Goal: Information Seeking & Learning: Learn about a topic

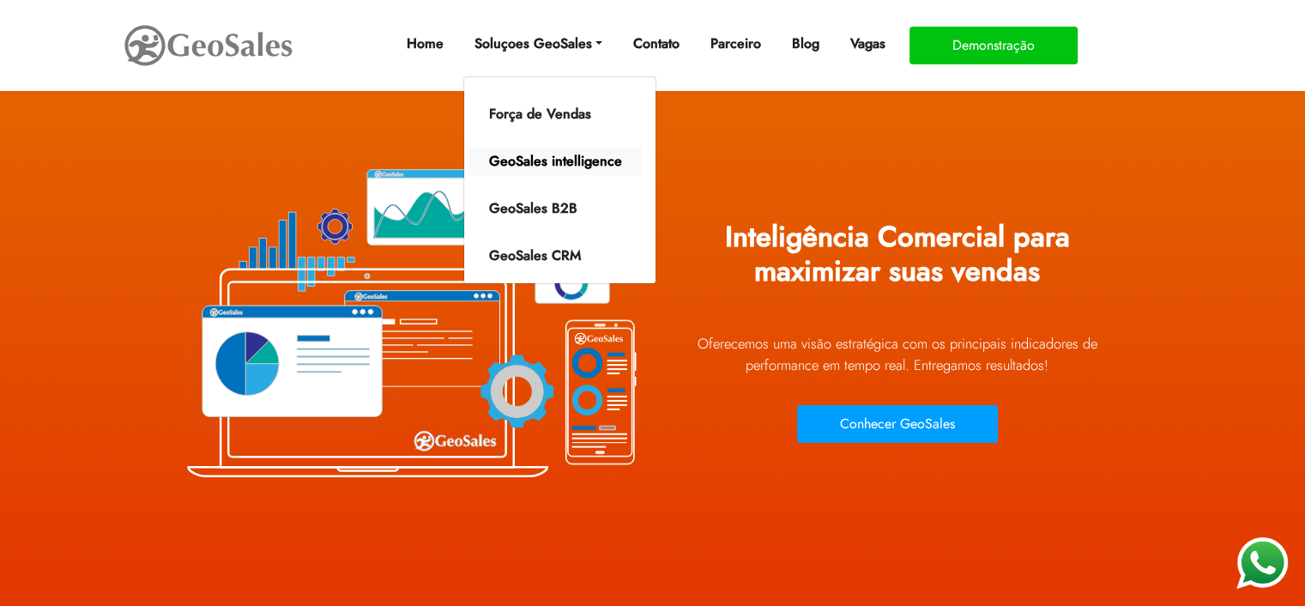
click at [564, 158] on link "GeoSales intelligence" at bounding box center [555, 161] width 174 height 27
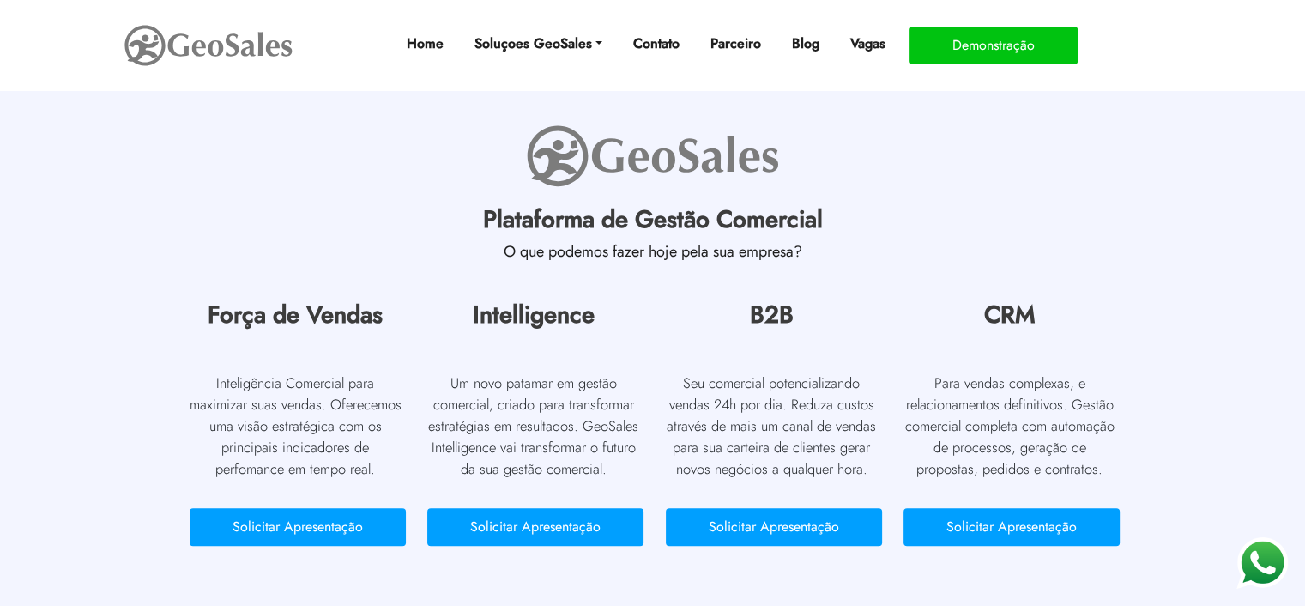
scroll to position [1802, 0]
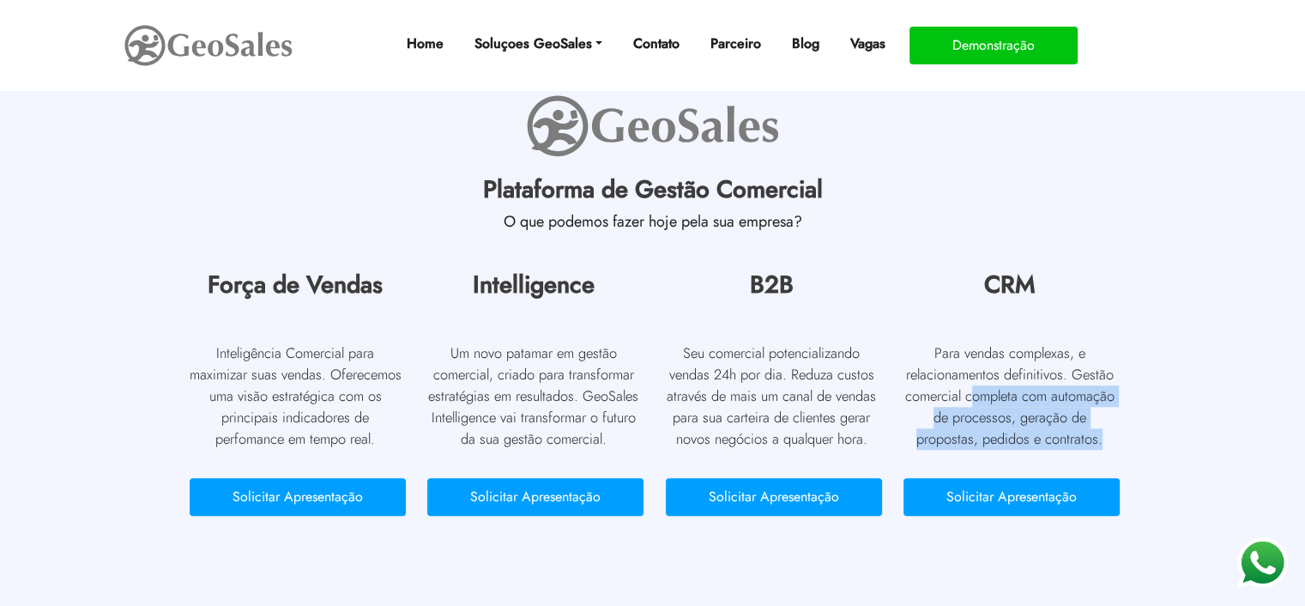
drag, startPoint x: 969, startPoint y: 370, endPoint x: 1120, endPoint y: 419, distance: 158.7
click at [1120, 419] on div "CRM Para vendas complexas, e relacionamentos definitivos. Gestão comercial comp…" at bounding box center [1009, 407] width 238 height 275
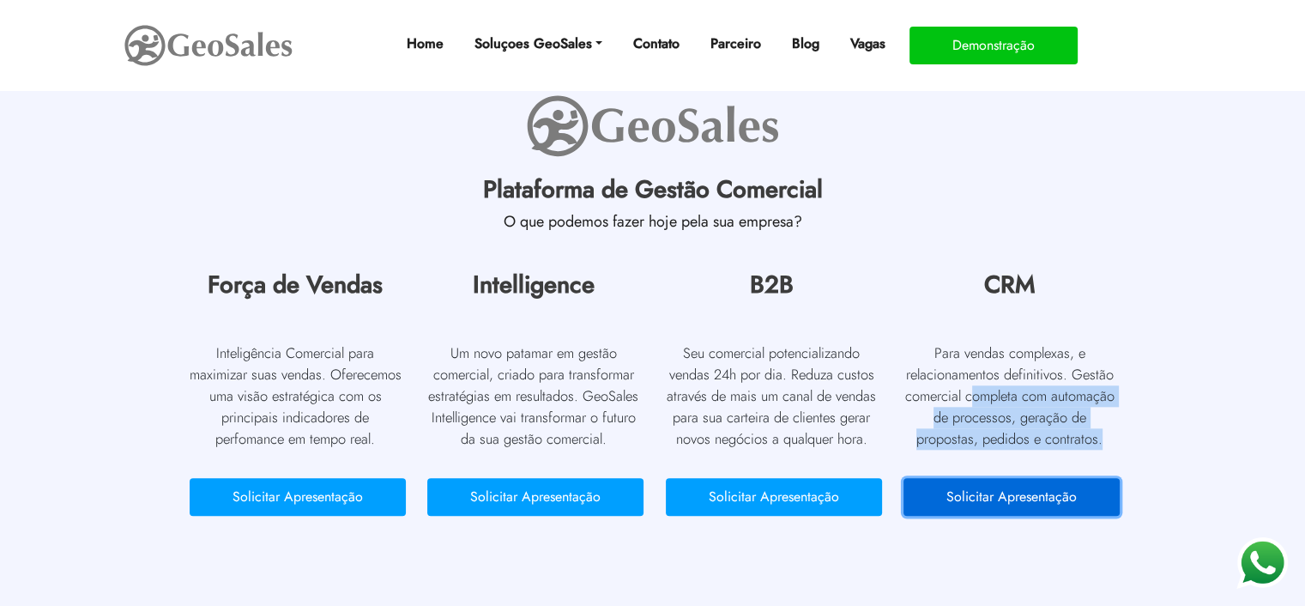
click at [1052, 478] on button "Solicitar Apresentação" at bounding box center [1011, 497] width 216 height 38
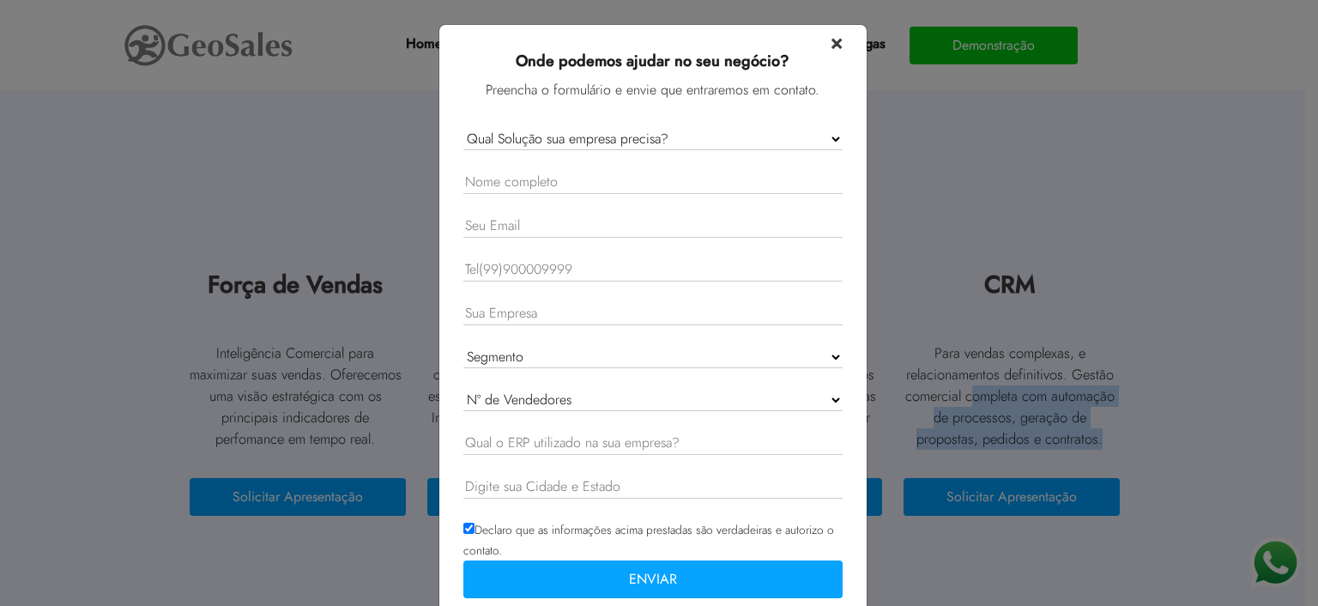
click at [830, 39] on span "×" at bounding box center [836, 42] width 12 height 30
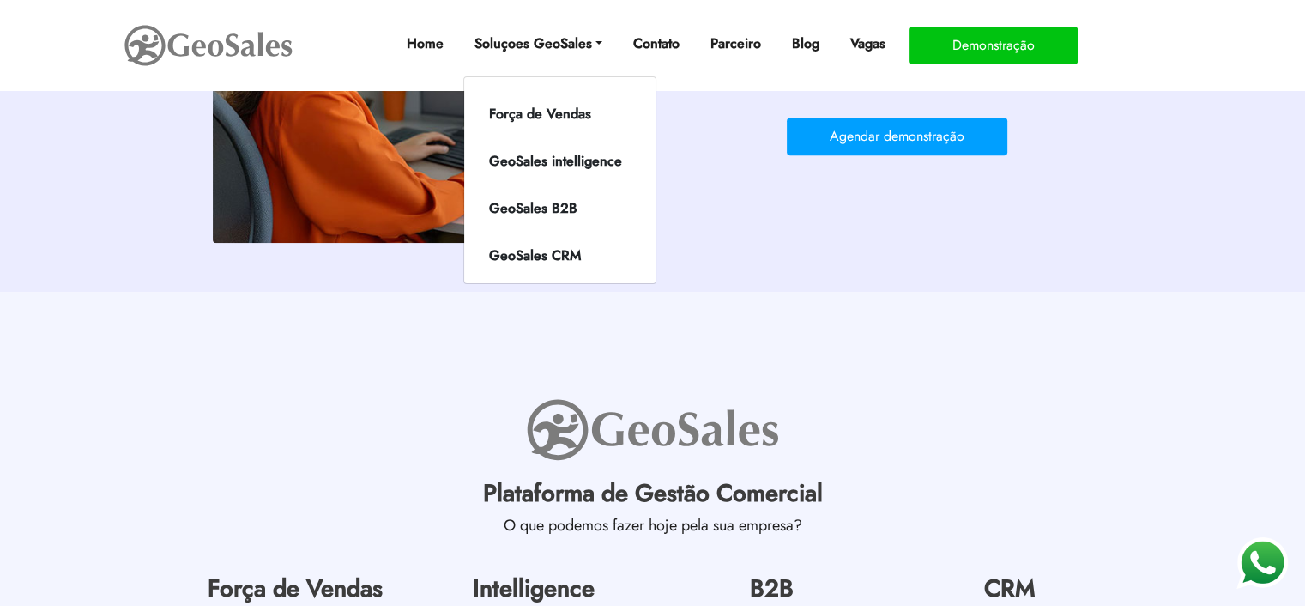
scroll to position [1458, 0]
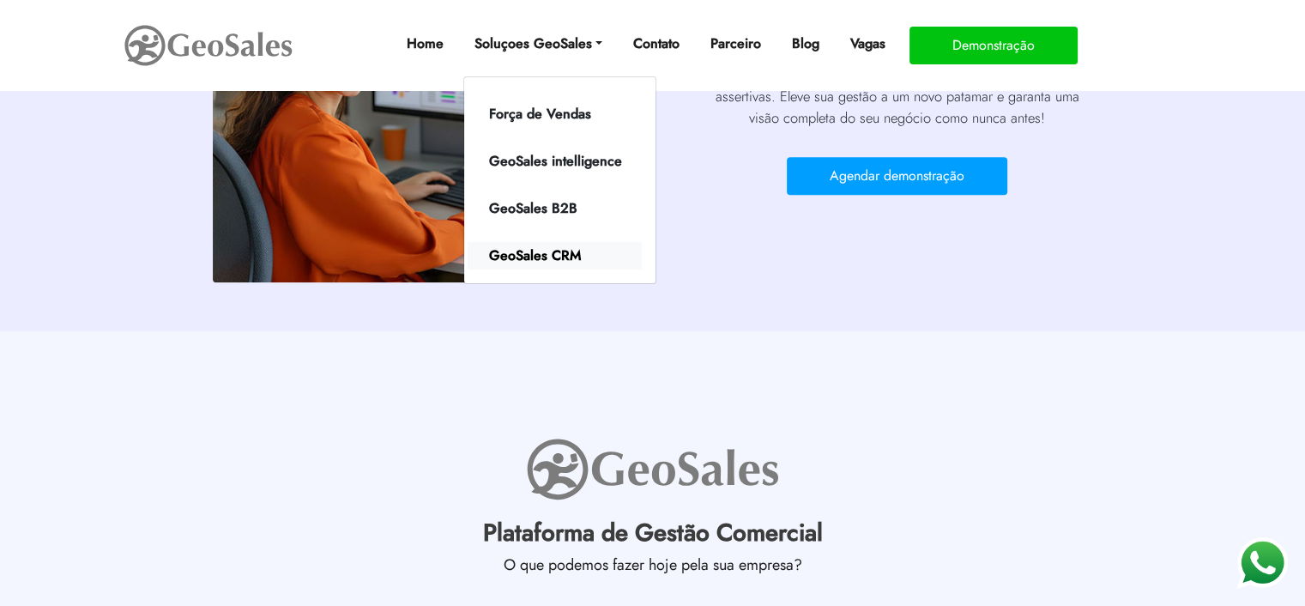
click at [574, 253] on link "GeoSales CRM" at bounding box center [555, 255] width 174 height 27
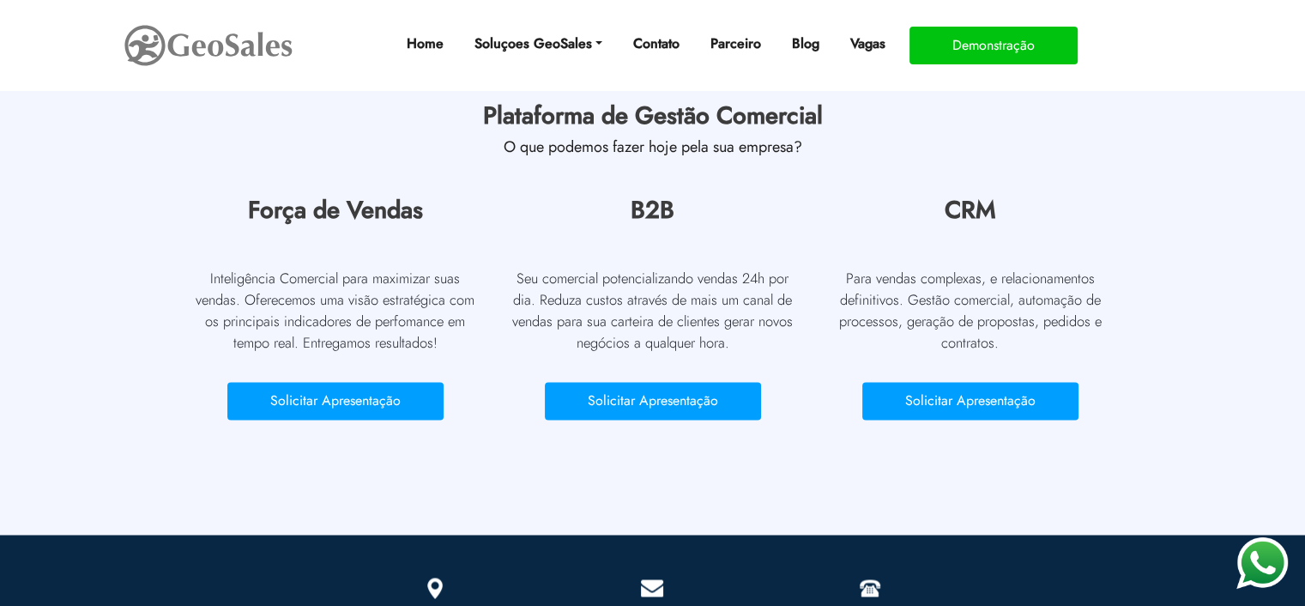
scroll to position [2574, 0]
